Goal: Information Seeking & Learning: Learn about a topic

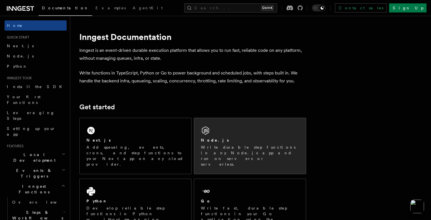
click at [222, 138] on div "Node.js" at bounding box center [250, 140] width 98 height 6
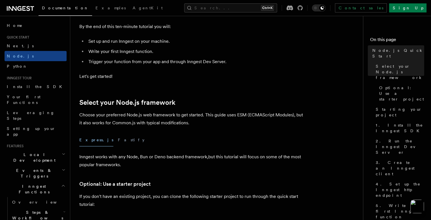
scroll to position [71, 0]
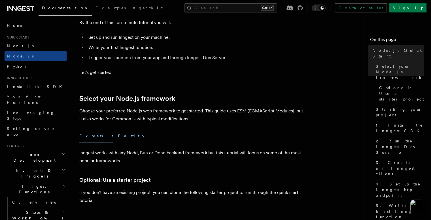
click at [118, 135] on button "Fastify" at bounding box center [131, 136] width 27 height 13
click at [88, 136] on button "Express.js" at bounding box center [96, 136] width 34 height 13
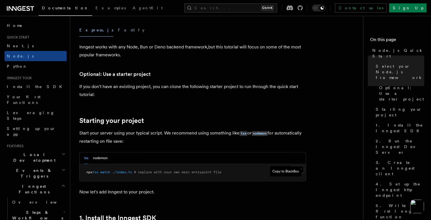
scroll to position [185, 0]
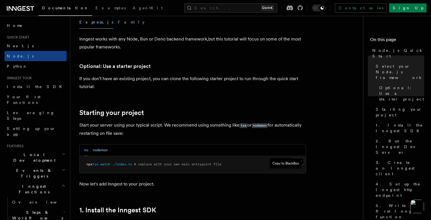
click at [101, 151] on button "nodemon" at bounding box center [100, 150] width 15 height 12
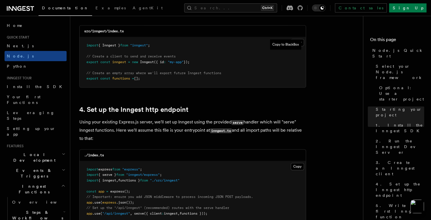
scroll to position [903, 0]
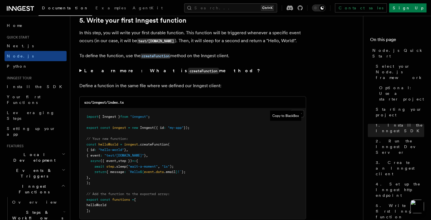
scroll to position [1072, 0]
